Goal: Navigation & Orientation: Find specific page/section

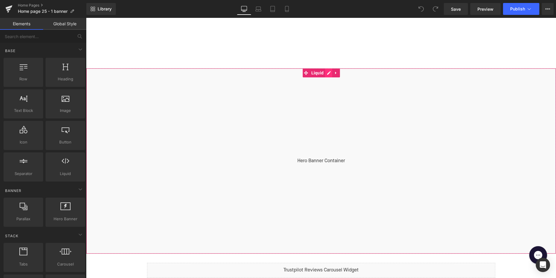
click at [327, 74] on div "Liquid" at bounding box center [321, 161] width 470 height 186
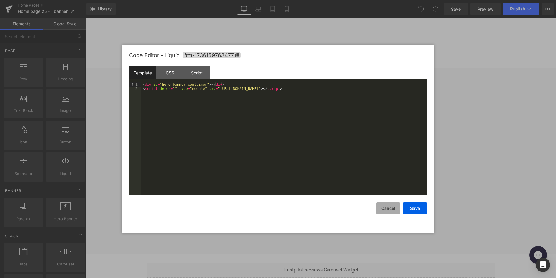
click at [389, 204] on button "Cancel" at bounding box center [388, 209] width 24 height 12
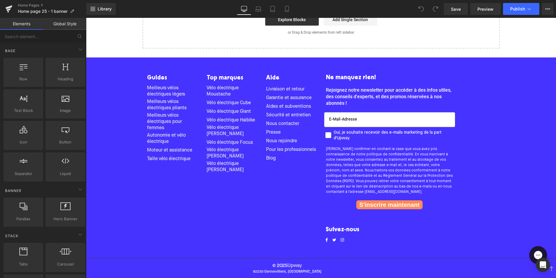
scroll to position [1725, 0]
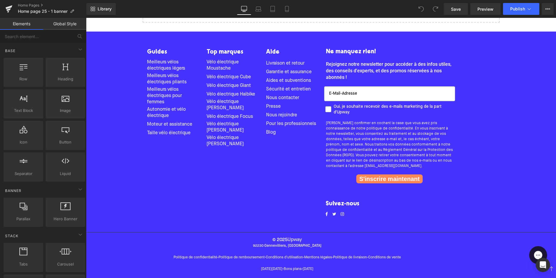
click at [293, 93] on li "Sécurité et entretien" at bounding box center [291, 89] width 51 height 9
click at [287, 85] on li "Sécurité et entretien" at bounding box center [291, 89] width 51 height 9
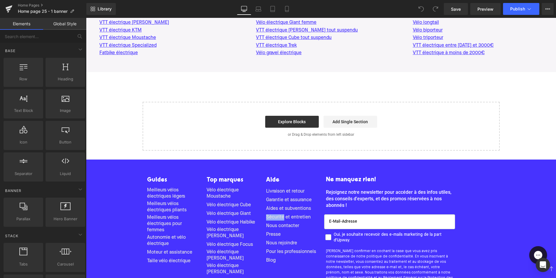
scroll to position [1591, 0]
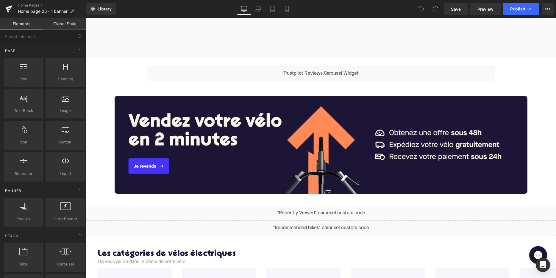
scroll to position [183, 0]
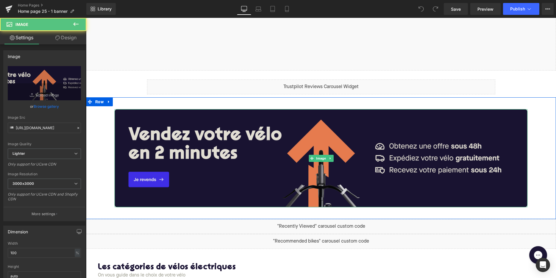
click at [405, 164] on img at bounding box center [321, 158] width 413 height 98
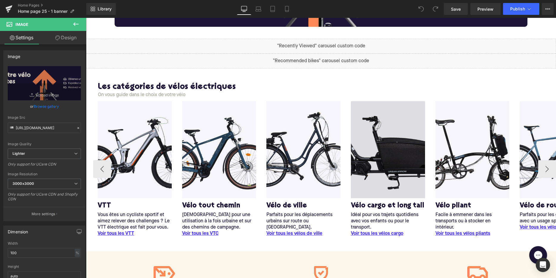
scroll to position [375, 0]
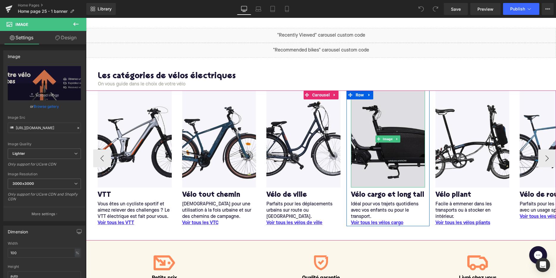
click at [367, 141] on img at bounding box center [388, 139] width 74 height 97
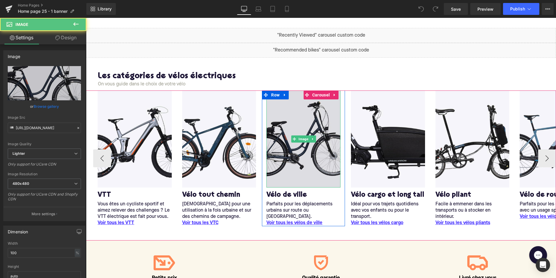
click at [327, 135] on img at bounding box center [304, 139] width 74 height 97
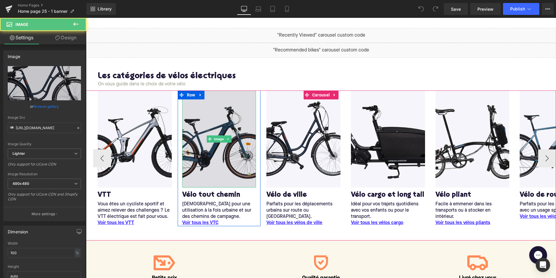
click at [233, 141] on img at bounding box center [219, 139] width 74 height 97
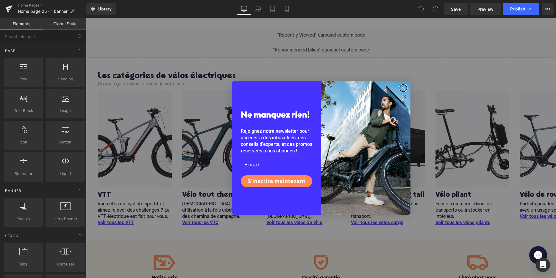
click at [404, 85] on circle "Close dialog" at bounding box center [403, 88] width 7 height 7
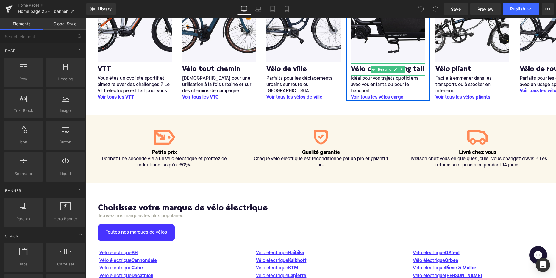
scroll to position [559, 0]
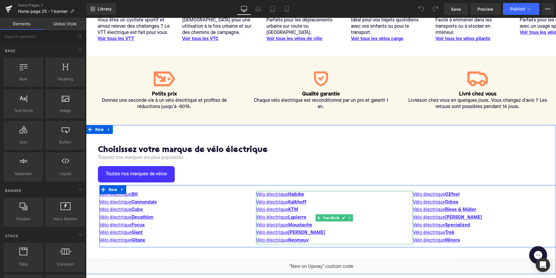
click at [327, 197] on p "Vélo électrique Haibike" at bounding box center [334, 195] width 157 height 8
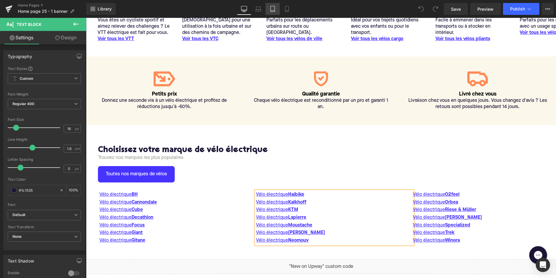
click at [275, 15] on link "Tablet" at bounding box center [273, 9] width 14 height 12
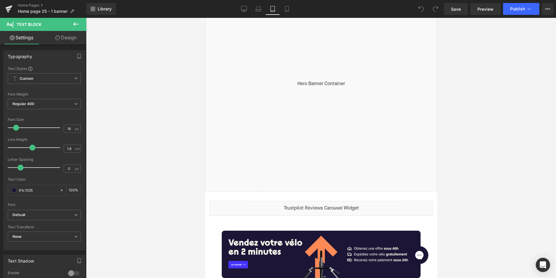
scroll to position [0, 0]
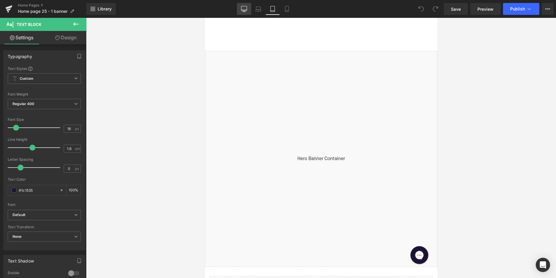
click at [244, 9] on icon at bounding box center [244, 9] width 6 height 6
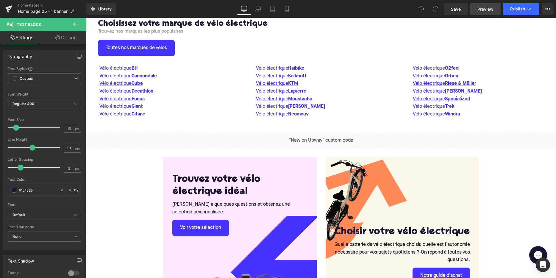
scroll to position [685, 0]
click at [25, 4] on link "Home Pages" at bounding box center [52, 5] width 69 height 5
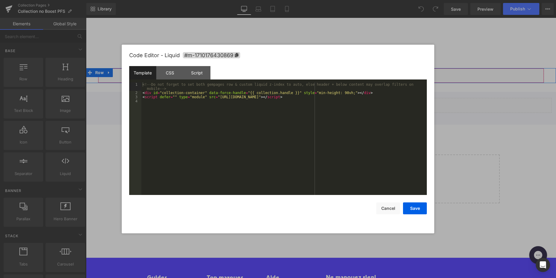
click at [330, 74] on div "Liquid" at bounding box center [321, 75] width 446 height 15
click at [386, 208] on button "Cancel" at bounding box center [388, 209] width 24 height 12
